Goal: Information Seeking & Learning: Learn about a topic

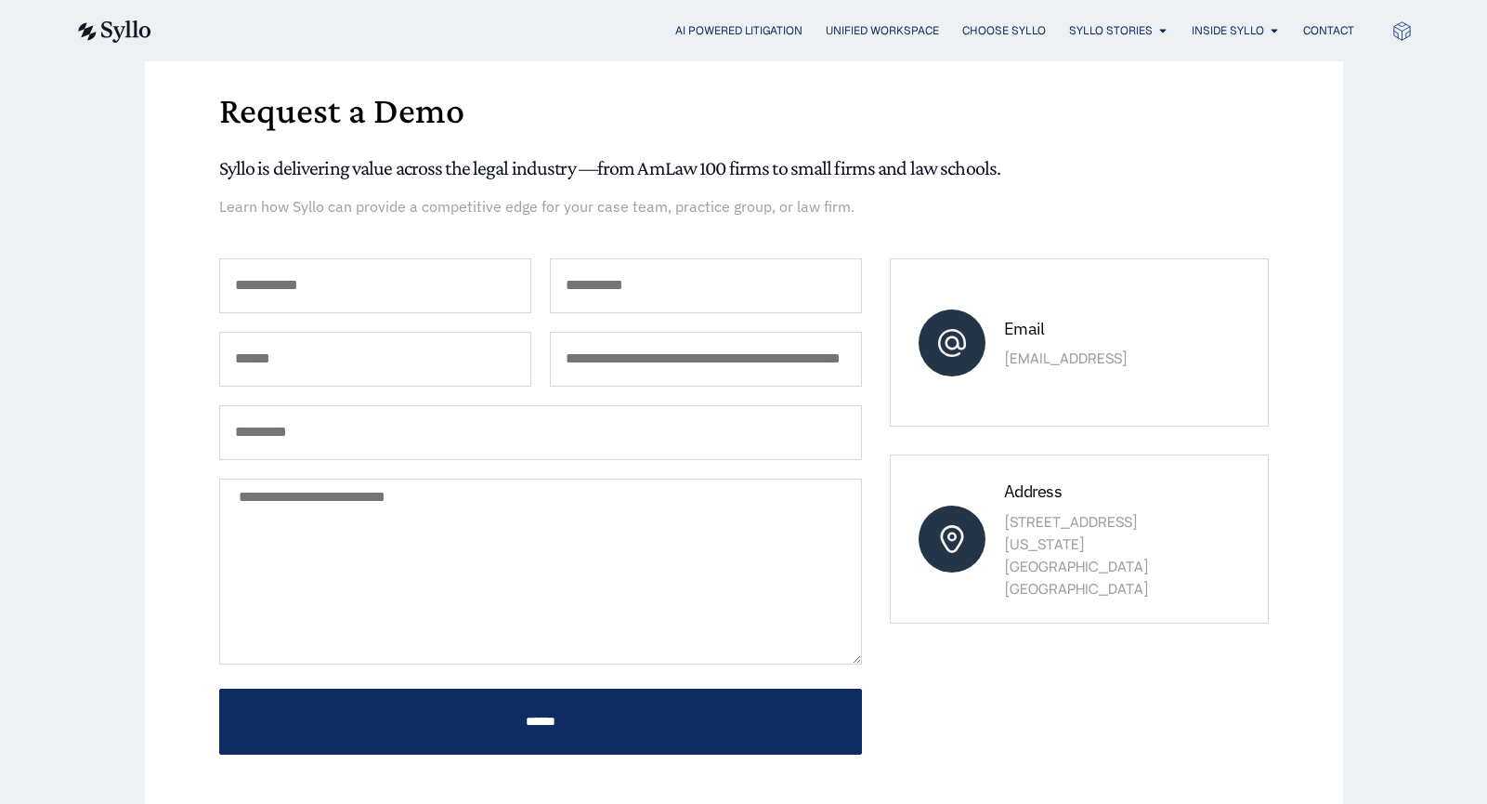
click at [894, 800] on div "Request a Demo Syllo is delivering value across the legal industry —from AmLaw …" at bounding box center [744, 459] width 1050 height 870
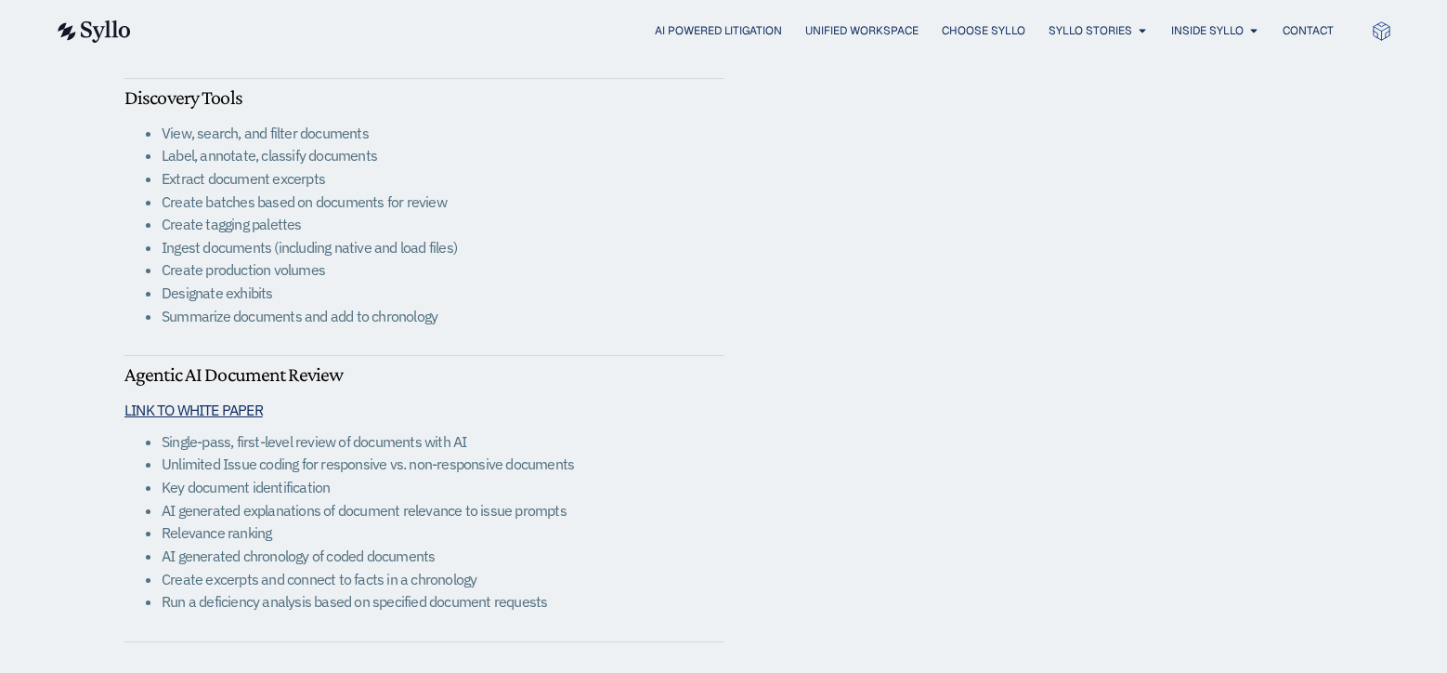
scroll to position [2137, 0]
click at [1043, 329] on div "SYLLO FEATURES eDiscovery Discovery Dashboard View discovery requests that have…" at bounding box center [723, 166] width 1198 height 1170
click at [518, 524] on li "Relevance ranking" at bounding box center [443, 530] width 562 height 23
click at [579, 510] on li "AI generated explanations of document relevance to issue prompts" at bounding box center [443, 508] width 562 height 23
click at [442, 502] on li "AI generated explanations of document relevance to issue prompts" at bounding box center [443, 508] width 562 height 23
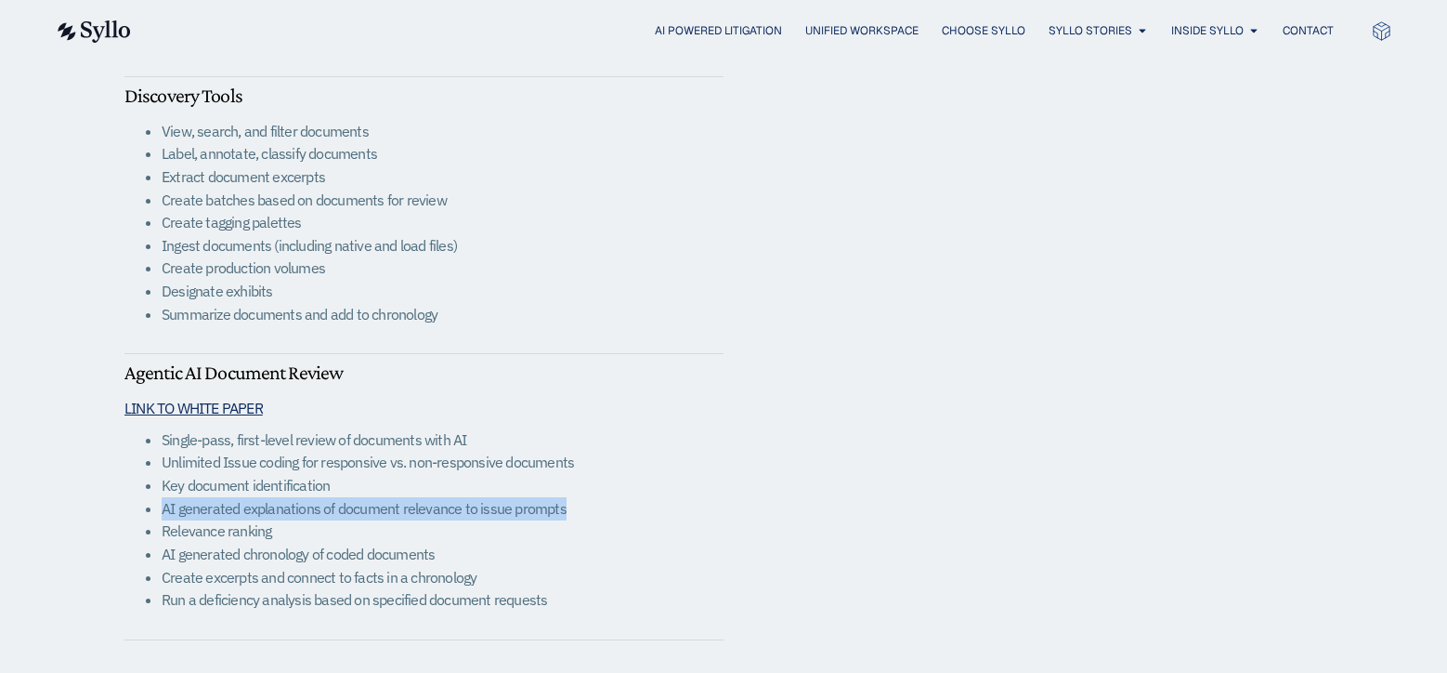
drag, startPoint x: 565, startPoint y: 510, endPoint x: 169, endPoint y: 504, distance: 395.8
click at [156, 511] on ul "Single-pass, first-level review of documents with AI Unlimited Issue coding for…" at bounding box center [423, 519] width 599 height 183
copy li "AI generated explanations of document relevance to issue prompts"
click at [1252, 552] on div "SYLLO FEATURES eDiscovery Discovery Dashboard View discovery requests that have…" at bounding box center [723, 166] width 1198 height 1170
